Goal: Task Accomplishment & Management: Manage account settings

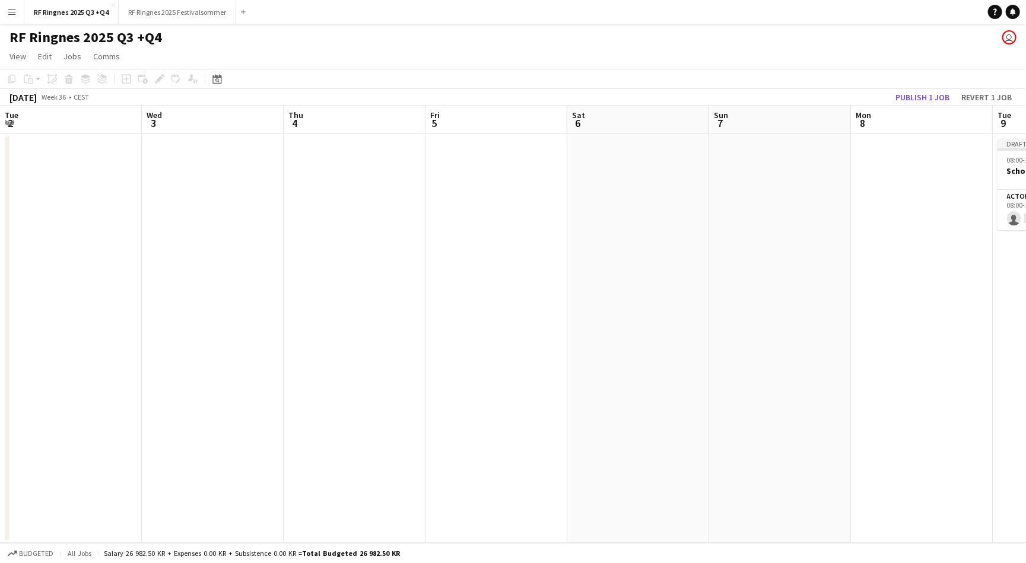
scroll to position [0, 419]
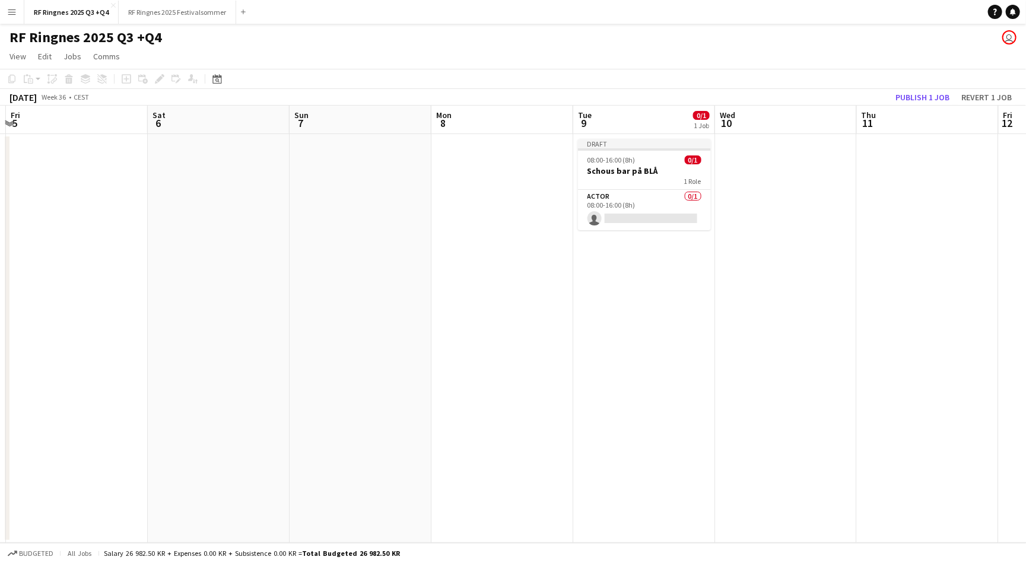
click at [8, 11] on app-icon "Menu" at bounding box center [11, 11] width 9 height 9
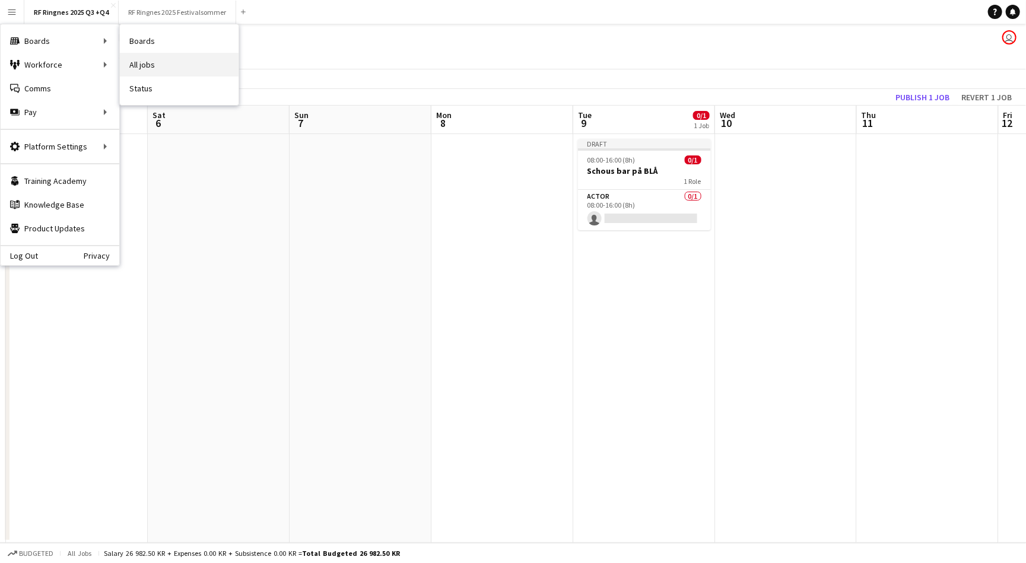
click at [131, 58] on link "All jobs" at bounding box center [179, 65] width 119 height 24
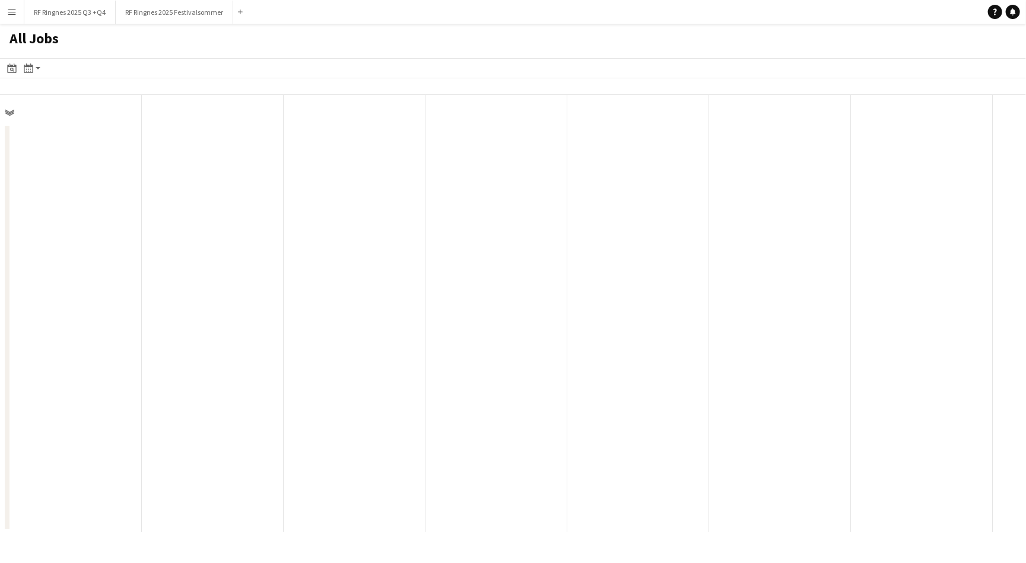
scroll to position [0, 283]
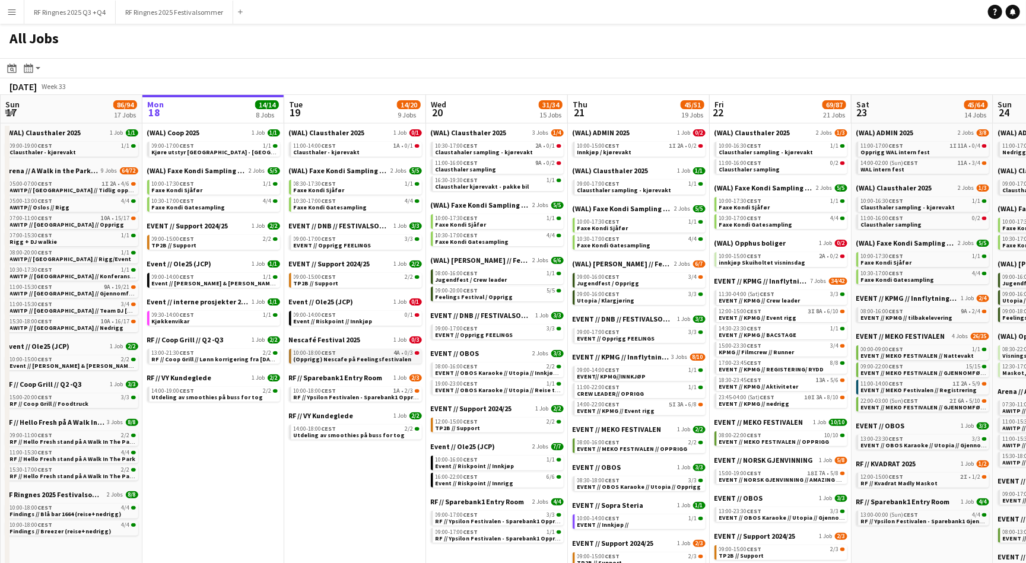
click at [384, 355] on span "(Opprigg) Nescafe på Feelingsfestivalen" at bounding box center [353, 359] width 118 height 8
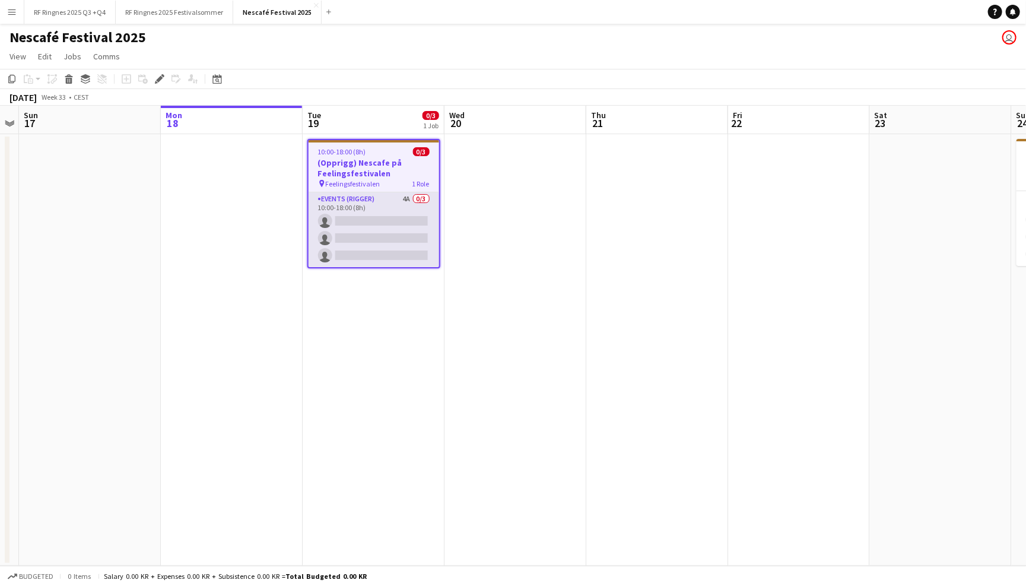
click at [379, 202] on app-card-role "Events (Rigger) 4A 0/3 10:00-18:00 (8h) single-neutral-actions single-neutral-a…" at bounding box center [373, 229] width 131 height 75
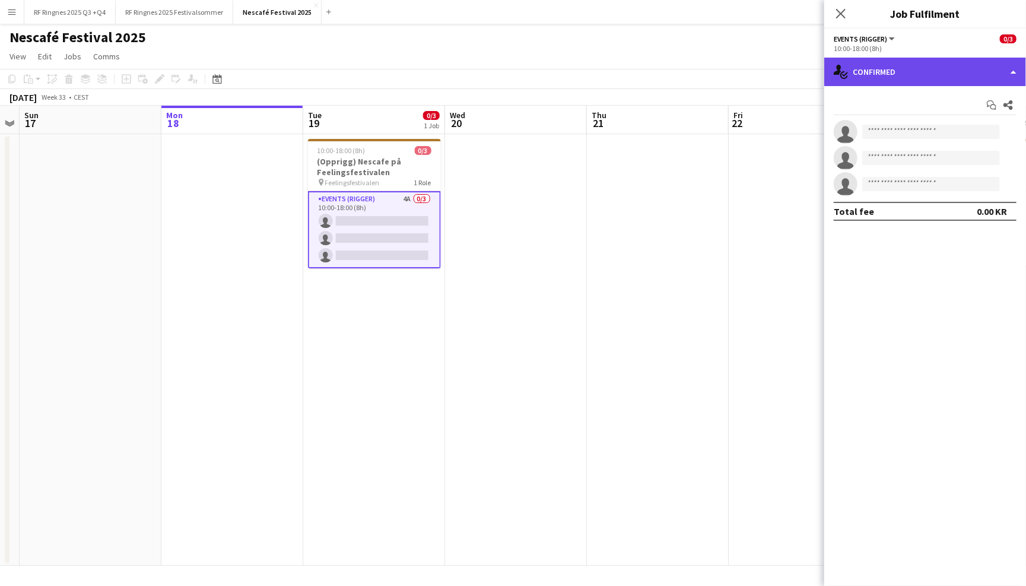
click at [863, 69] on div "single-neutral-actions-check-2 Confirmed" at bounding box center [925, 72] width 202 height 28
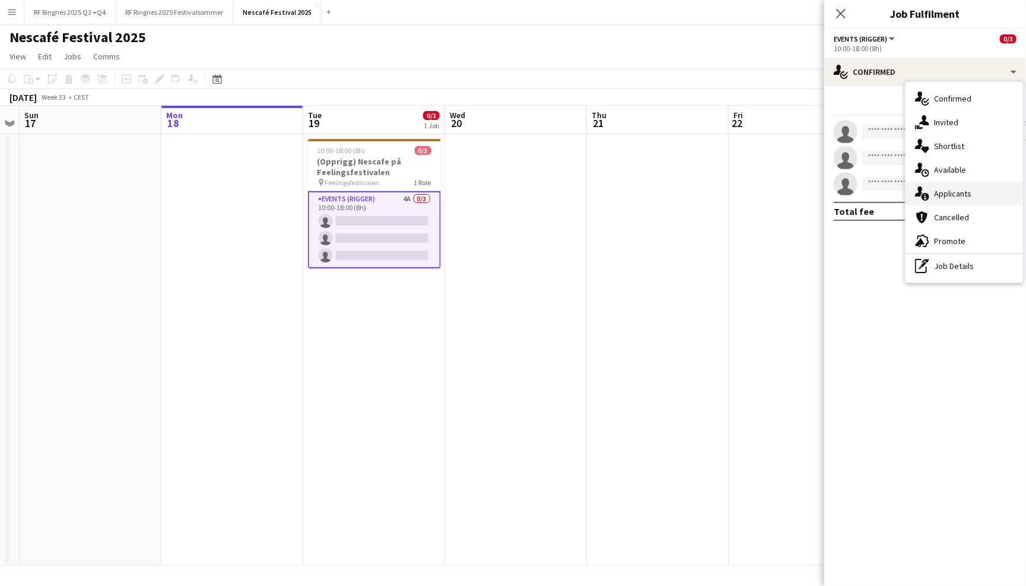
click at [977, 185] on div "single-neutral-actions-information Applicants" at bounding box center [963, 194] width 117 height 24
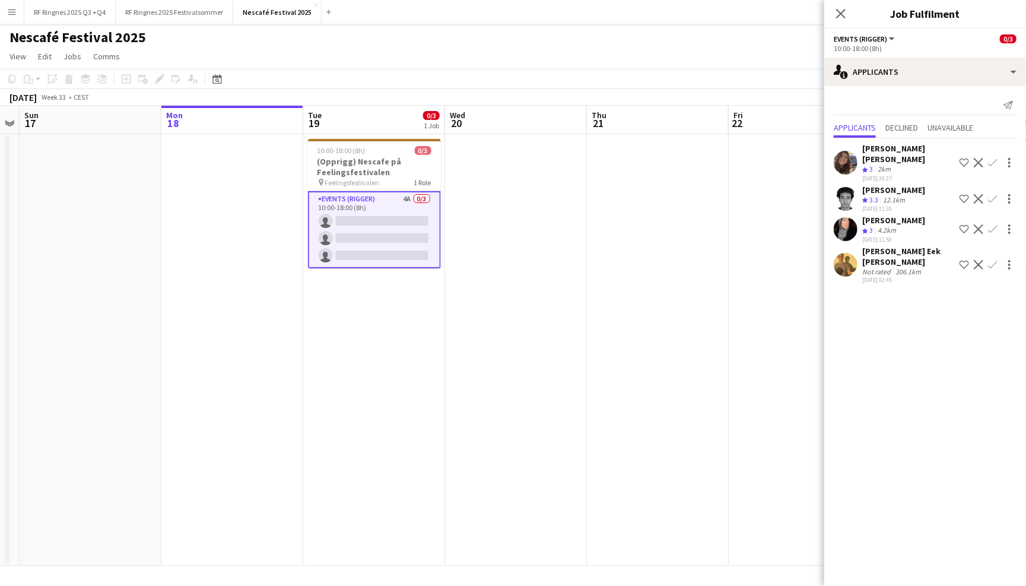
click at [844, 154] on app-user-avatar at bounding box center [846, 163] width 24 height 24
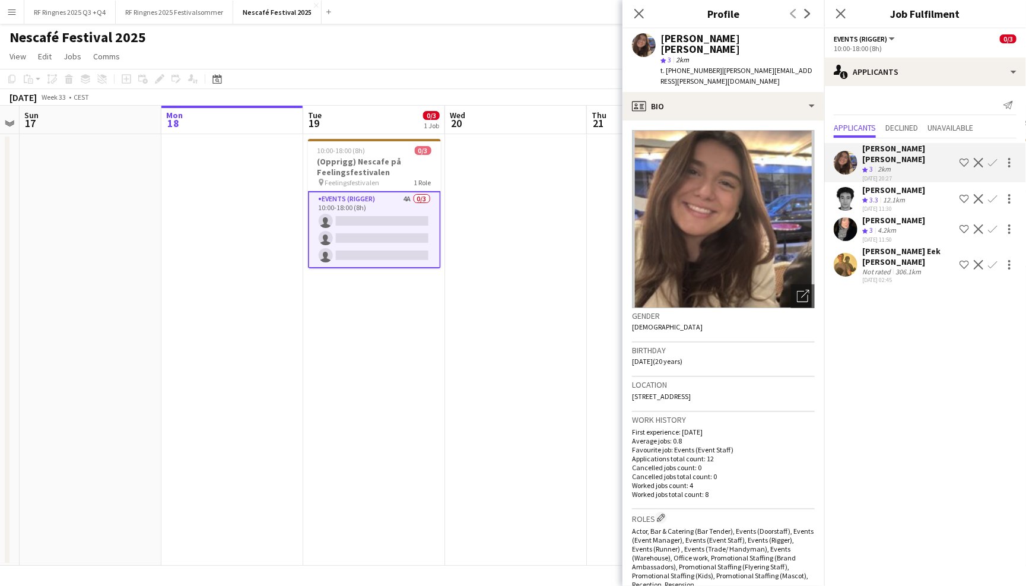
click at [843, 187] on app-user-avatar at bounding box center [846, 199] width 24 height 24
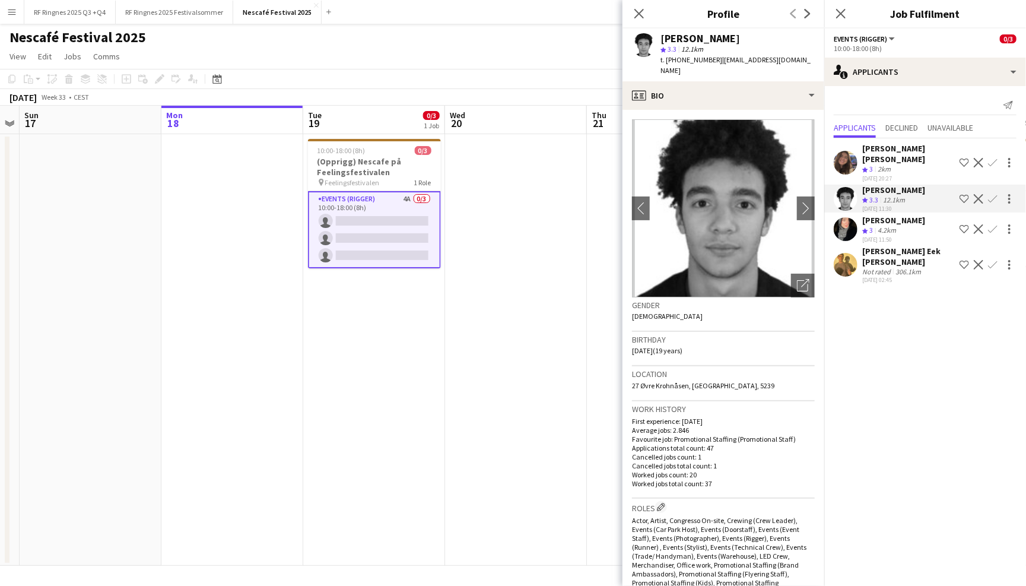
click at [843, 160] on app-user-avatar at bounding box center [846, 163] width 24 height 24
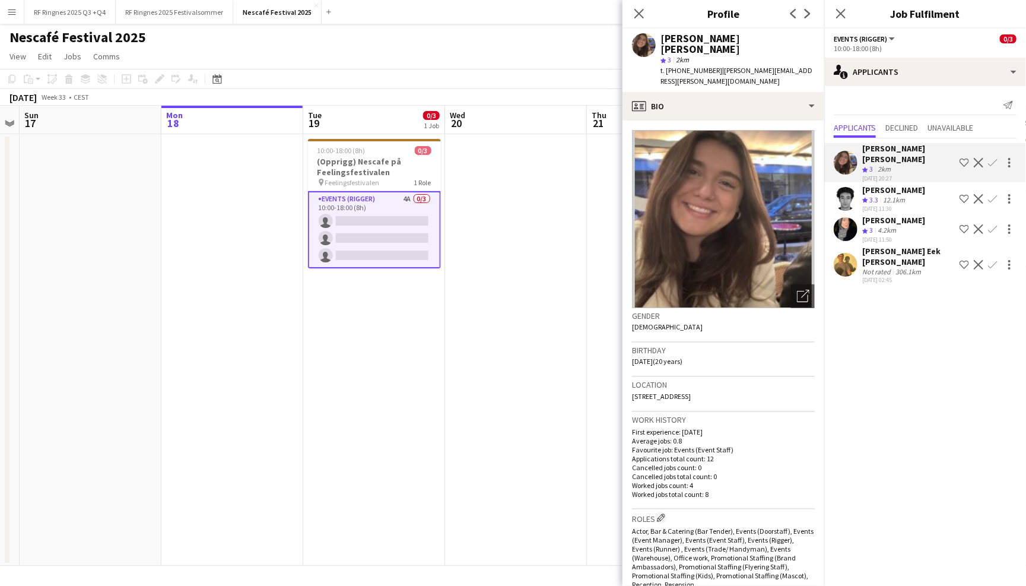
click at [841, 199] on div "Rebecka Roald Crew rating 3 2km 26-07-2025 20:27 Shortlist crew Decline Confirm…" at bounding box center [925, 212] width 202 height 148
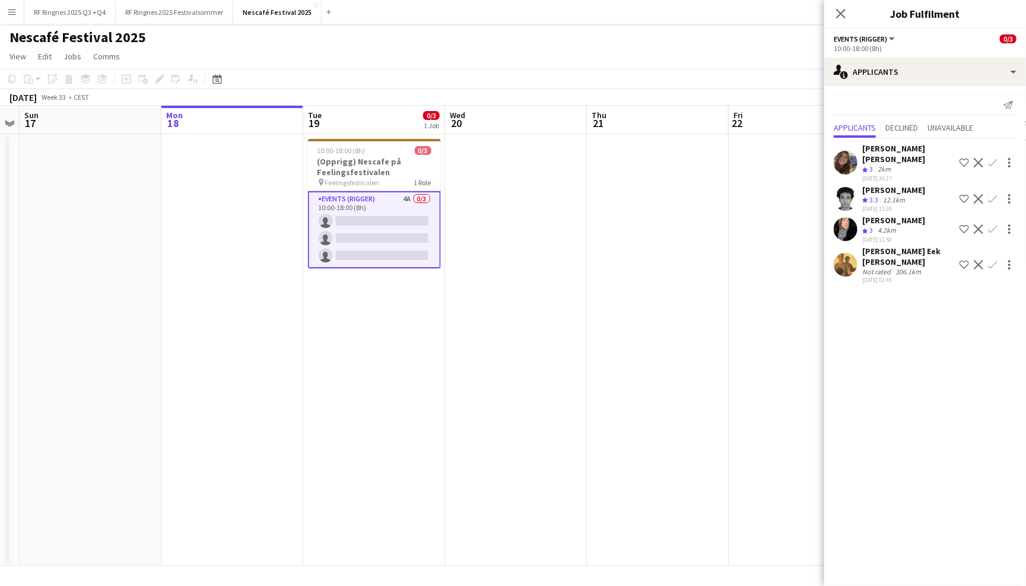
click at [845, 187] on app-user-avatar at bounding box center [846, 199] width 24 height 24
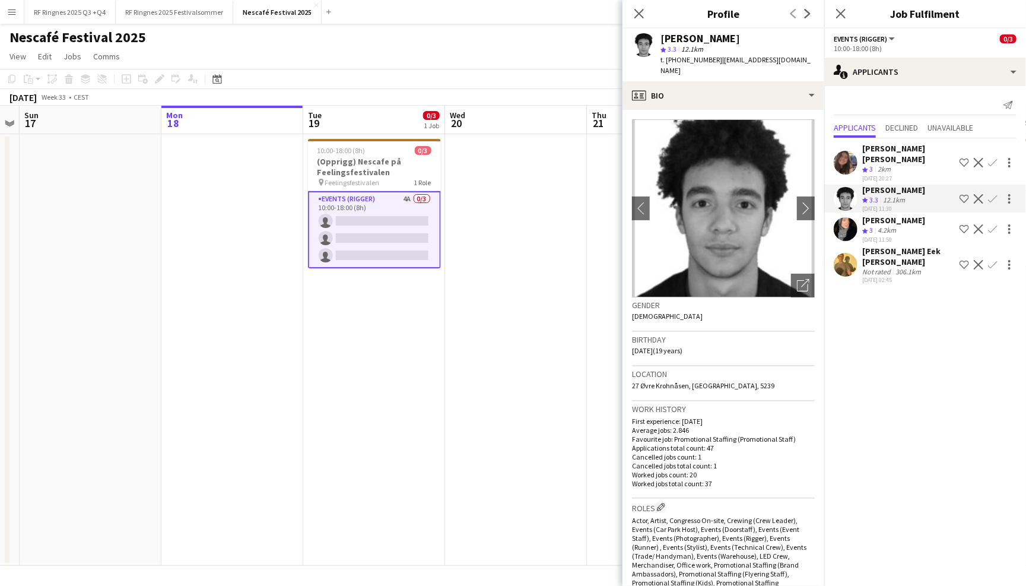
click at [841, 217] on app-user-avatar at bounding box center [846, 229] width 24 height 24
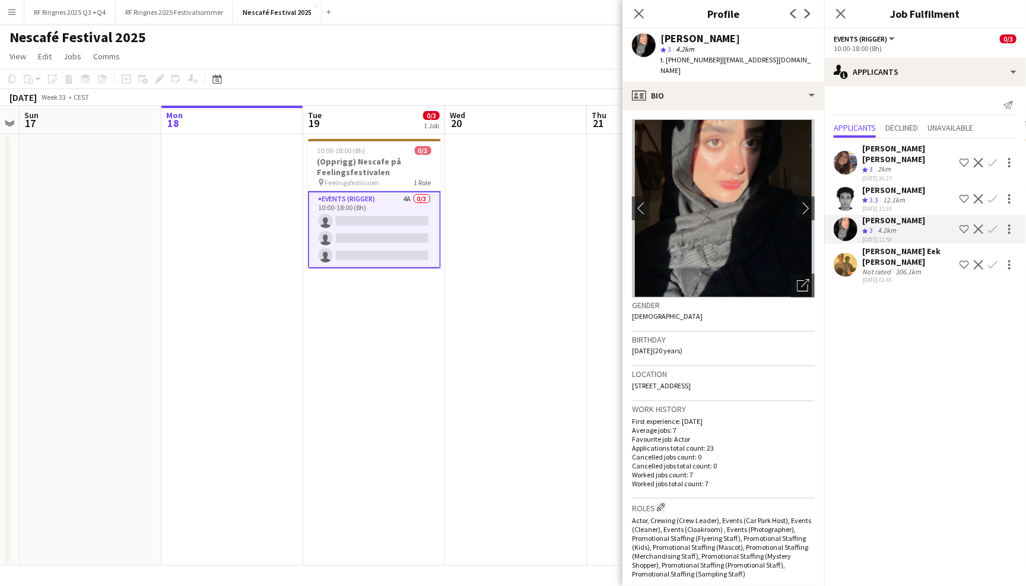
click at [838, 253] on app-user-avatar at bounding box center [846, 265] width 24 height 24
